Goal: Check status: Check status

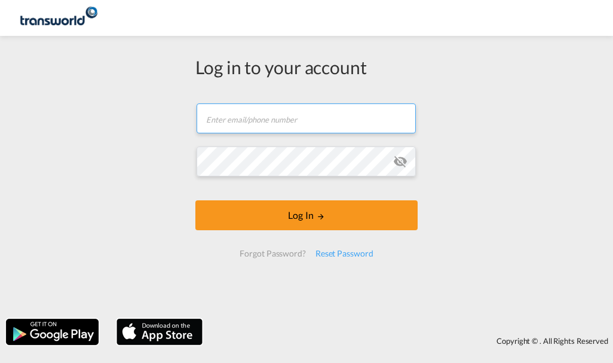
type input "[EMAIL_ADDRESS][PERSON_NAME][DOMAIN_NAME]"
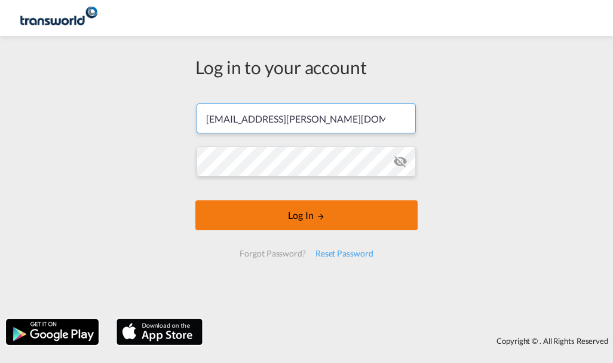
drag, startPoint x: 0, startPoint y: 0, endPoint x: 285, endPoint y: 213, distance: 355.3
click at [285, 213] on button "Log In" at bounding box center [306, 215] width 222 height 30
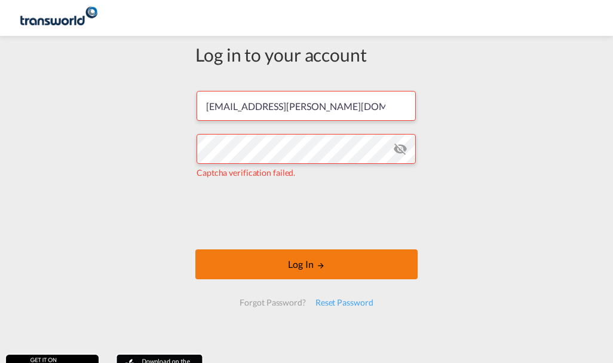
click at [249, 259] on button "Log In" at bounding box center [306, 264] width 222 height 30
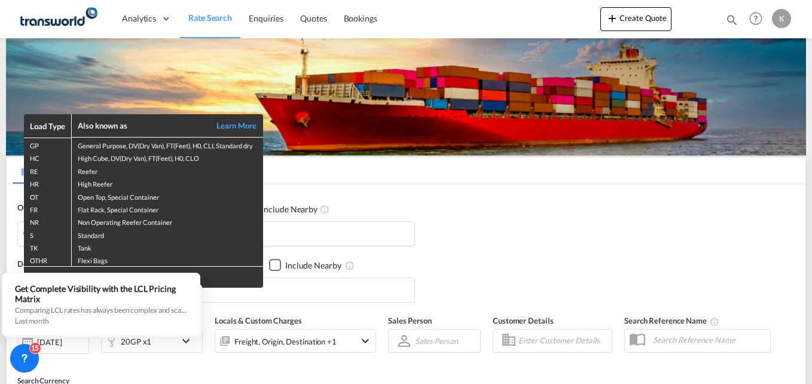
click at [580, 210] on div "Load Type Also known as Learn More GP General Purpose, DV(Dry Van), FT(Feet), H…" at bounding box center [406, 192] width 812 height 384
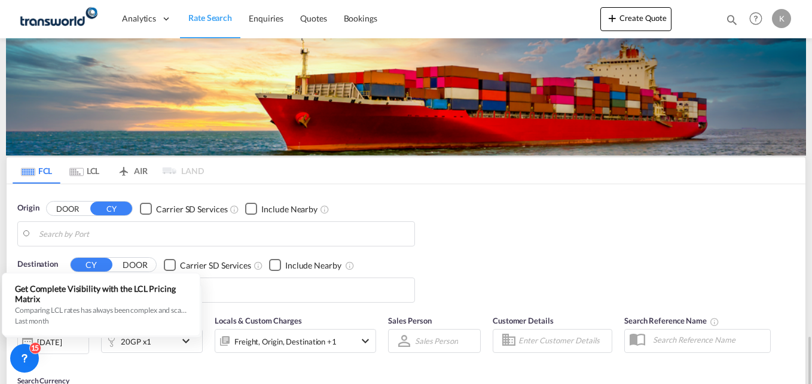
scroll to position [203, 0]
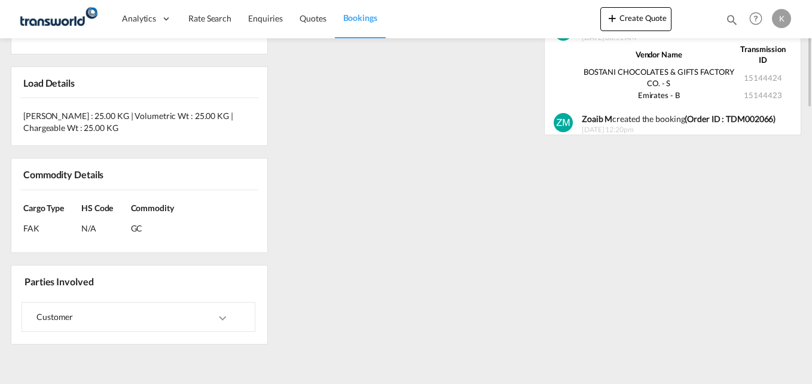
scroll to position [30, 0]
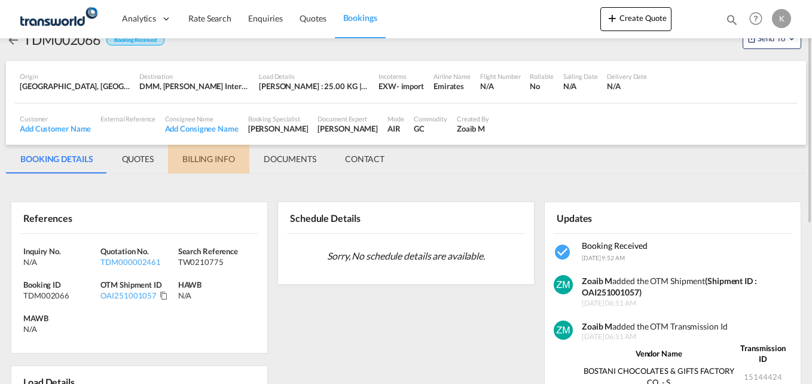
click at [216, 161] on md-tab-item "BILLING INFO" at bounding box center [208, 159] width 81 height 29
